Goal: Task Accomplishment & Management: Use online tool/utility

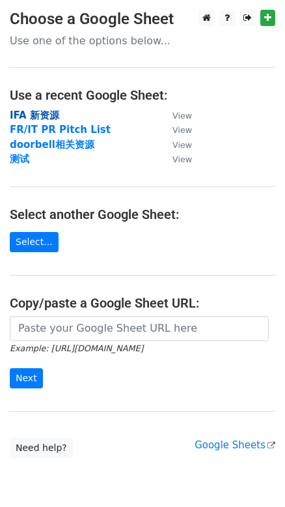
click at [39, 116] on strong "IFA 新资源" at bounding box center [35, 115] width 50 height 12
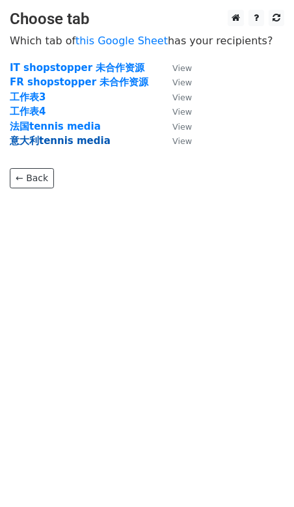
click at [51, 139] on strong "意大利tennis media" at bounding box center [60, 141] width 101 height 12
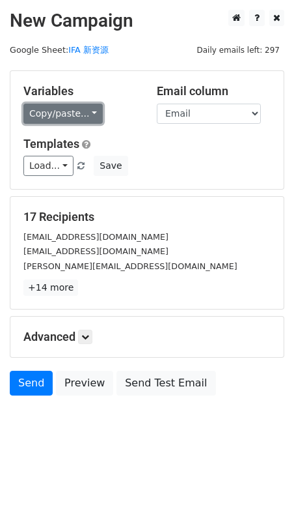
click at [85, 110] on link "Copy/paste..." at bounding box center [62, 114] width 79 height 20
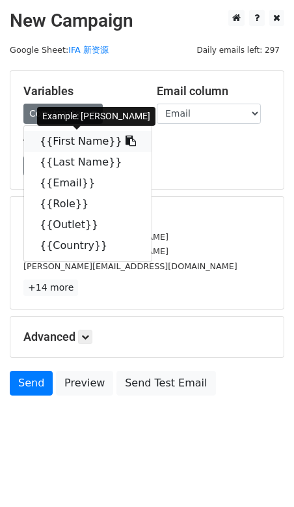
click at [122, 135] on span at bounding box center [129, 141] width 14 height 12
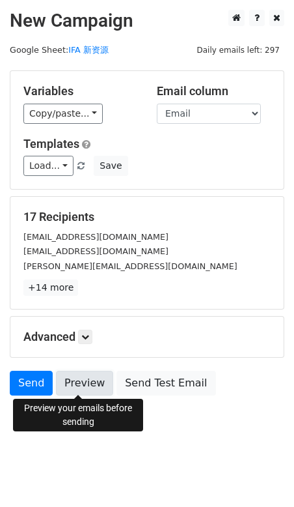
click at [78, 381] on link "Preview" at bounding box center [84, 383] width 57 height 25
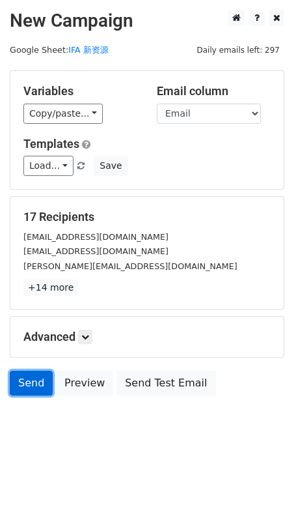
click at [25, 384] on link "Send" at bounding box center [31, 383] width 43 height 25
click at [23, 378] on link "Send" at bounding box center [31, 383] width 43 height 25
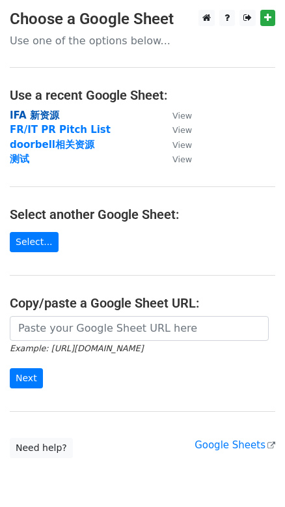
click at [49, 113] on strong "IFA 新资源" at bounding box center [35, 115] width 50 height 12
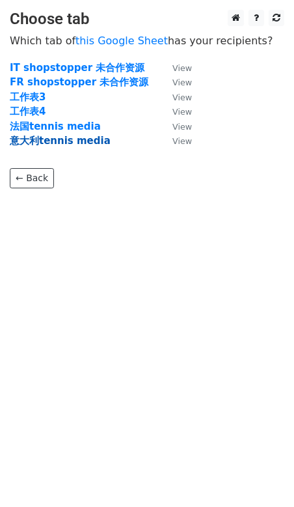
click at [50, 139] on strong "意大利tennis media" at bounding box center [60, 141] width 101 height 12
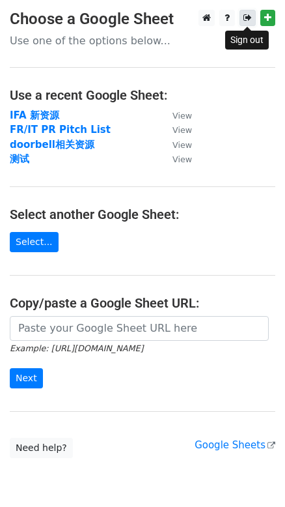
click at [246, 13] on link at bounding box center [248, 18] width 16 height 16
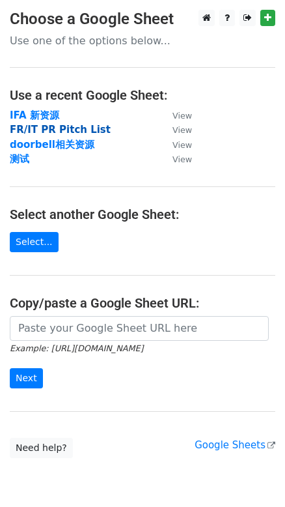
click at [51, 131] on strong "FR/IT PR Pitch List" at bounding box center [60, 130] width 101 height 12
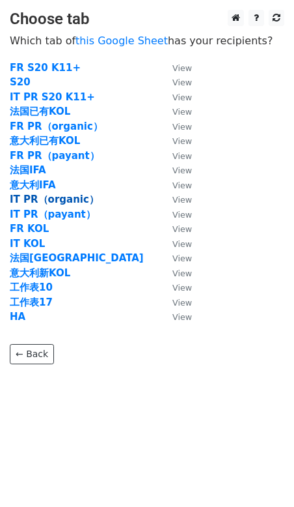
click at [54, 196] on strong "IT PR（organic）" at bounding box center [54, 199] width 89 height 12
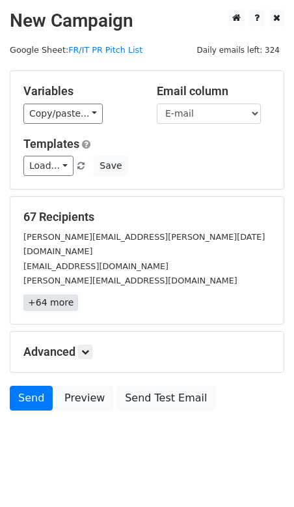
click at [49, 294] on link "+64 more" at bounding box center [50, 302] width 55 height 16
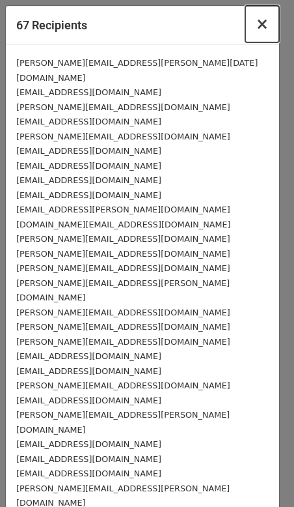
click at [256, 29] on span "×" at bounding box center [262, 24] width 13 height 18
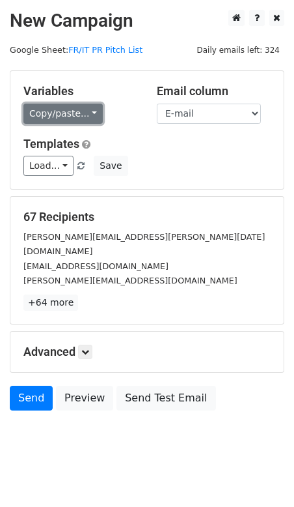
click at [83, 110] on link "Copy/paste..." at bounding box center [62, 114] width 79 height 20
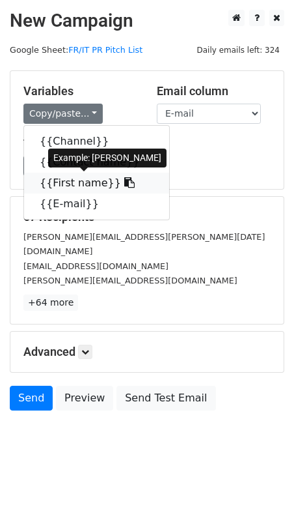
click at [124, 182] on icon at bounding box center [129, 182] width 10 height 10
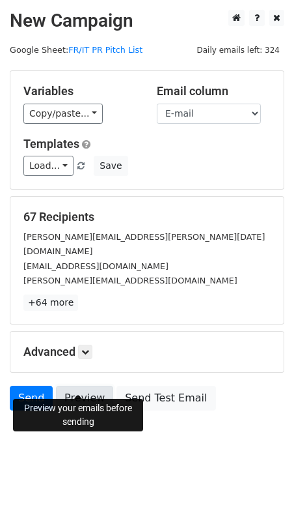
click at [86, 386] on link "Preview" at bounding box center [84, 398] width 57 height 25
click at [89, 386] on link "Preview" at bounding box center [84, 398] width 57 height 25
